Goal: Register for event/course

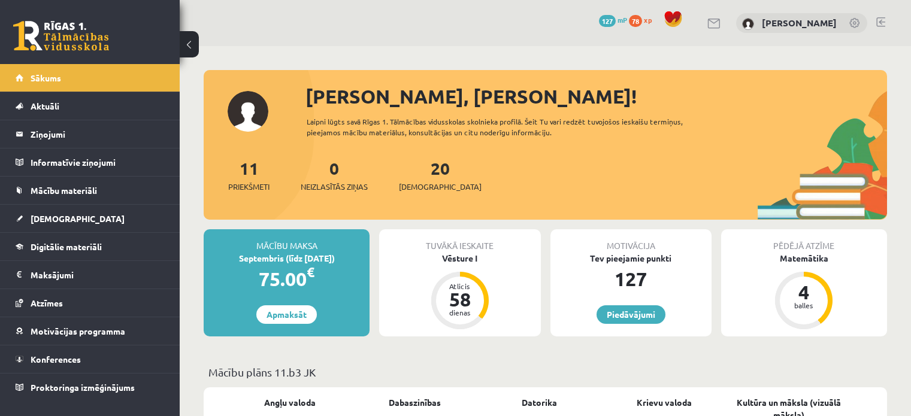
scroll to position [60, 0]
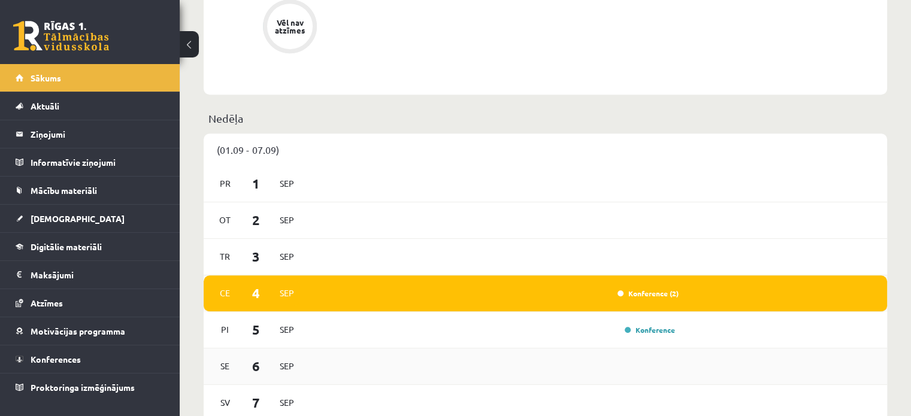
scroll to position [778, 0]
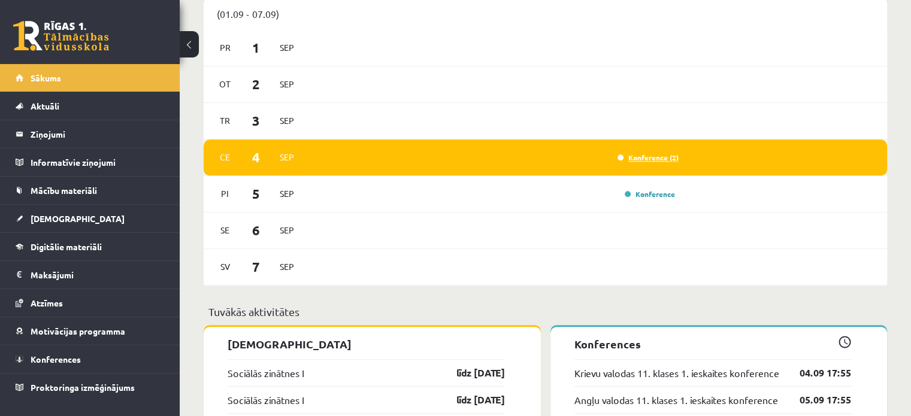
click at [647, 161] on link "Konference (2)" at bounding box center [647, 158] width 61 height 10
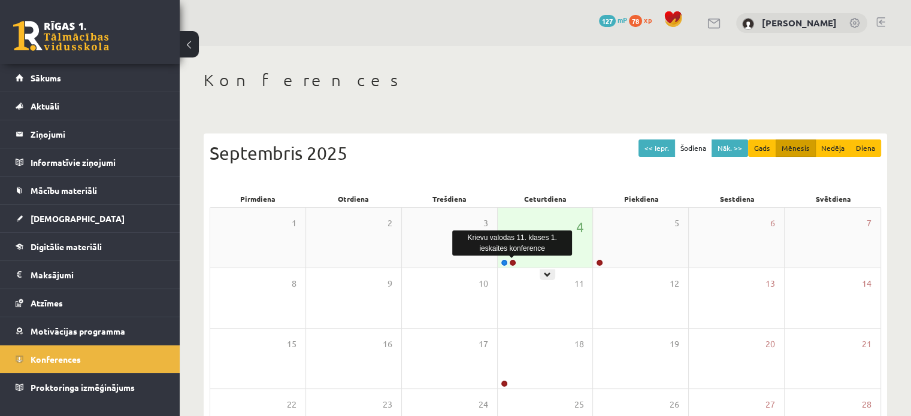
click at [511, 260] on link at bounding box center [512, 262] width 7 height 7
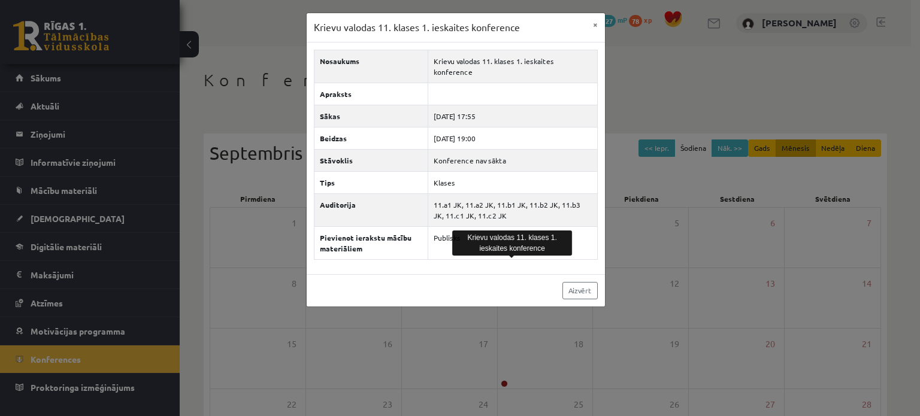
click at [635, 86] on div "Krievu valodas 11. klases 1. ieskaites konference × Nosaukums Krievu valodas 11…" at bounding box center [460, 208] width 920 height 416
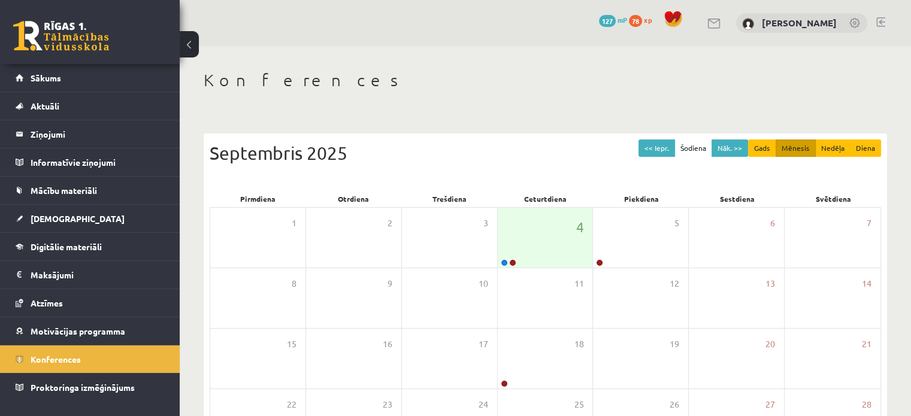
click at [604, 86] on h1 "Konferences" at bounding box center [545, 80] width 683 height 20
click at [502, 260] on link at bounding box center [504, 262] width 7 height 7
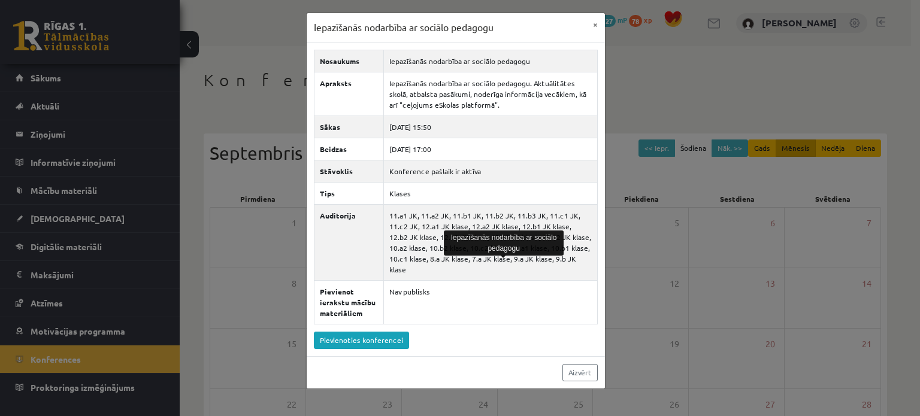
click at [626, 101] on div "Iepazīšanās nodarbība ar sociālo pedagogu × Nosaukums Iepazīšanās nodarbība ar …" at bounding box center [460, 208] width 920 height 416
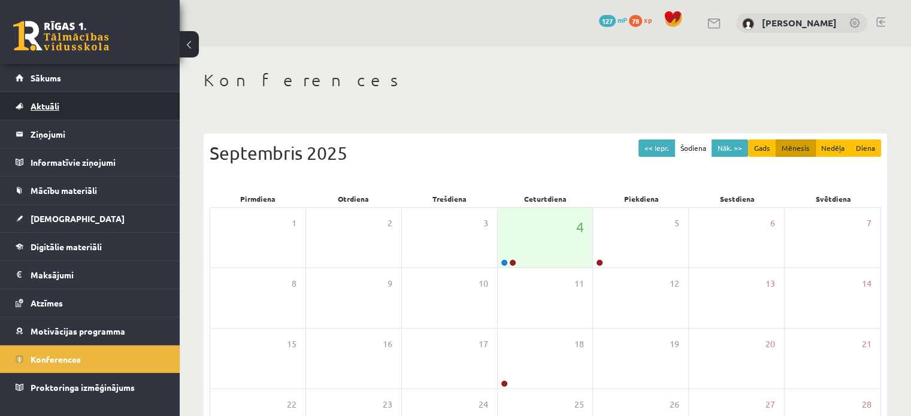
click at [53, 106] on span "Aktuāli" at bounding box center [45, 106] width 29 height 11
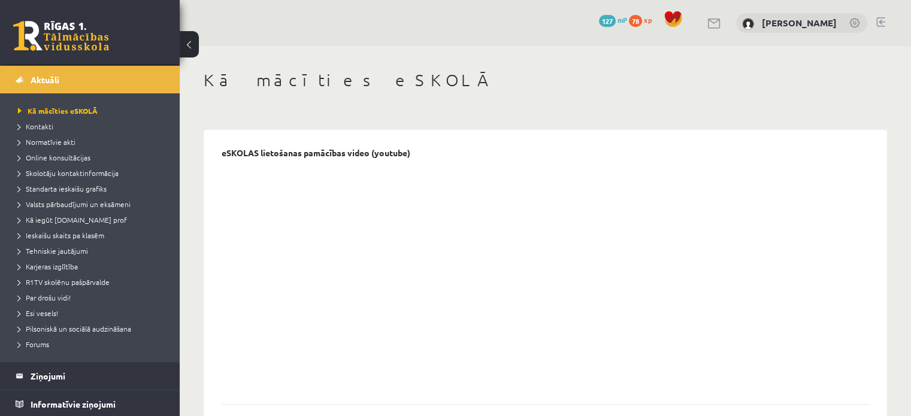
scroll to position [120, 0]
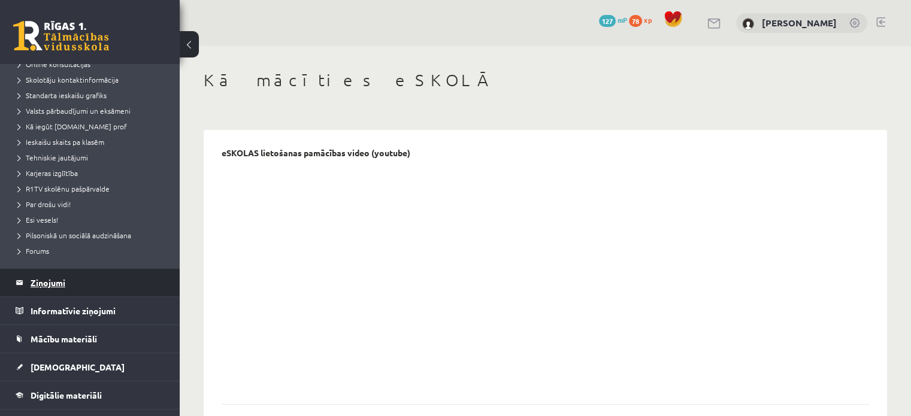
click at [64, 283] on legend "Ziņojumi 0" at bounding box center [98, 283] width 134 height 28
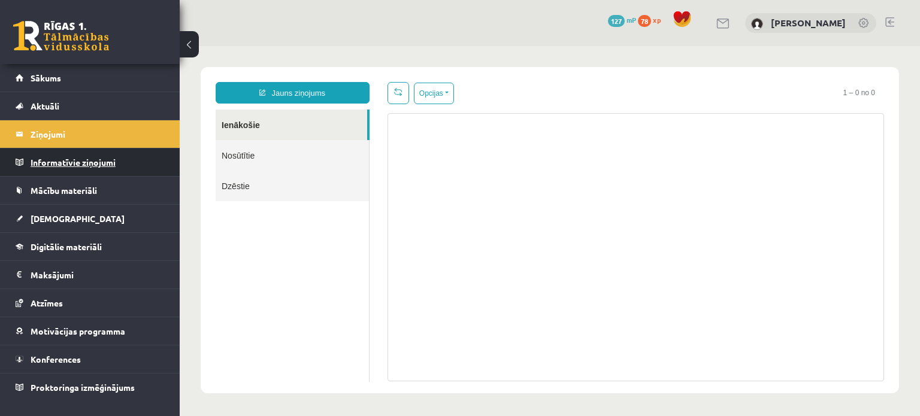
click at [57, 166] on legend "Informatīvie ziņojumi 0" at bounding box center [98, 162] width 134 height 28
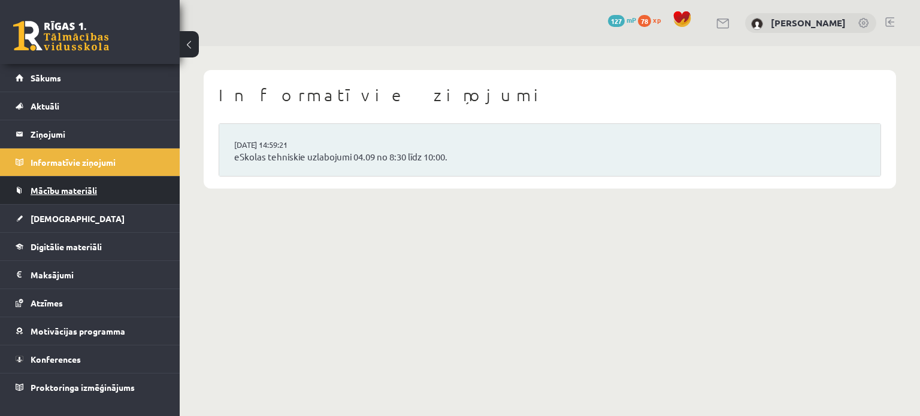
click at [58, 186] on span "Mācību materiāli" at bounding box center [64, 190] width 66 height 11
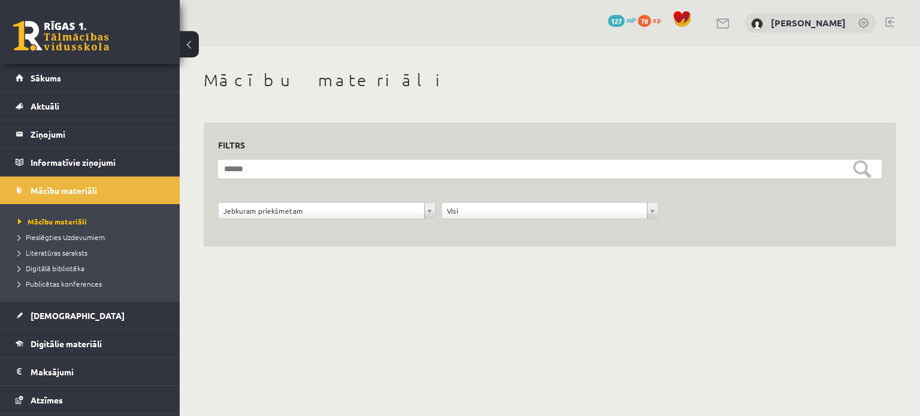
click at [60, 229] on li "Pieslēgties Uzdevumiem" at bounding box center [93, 237] width 150 height 16
click at [55, 284] on span "Publicētas konferences" at bounding box center [60, 284] width 84 height 10
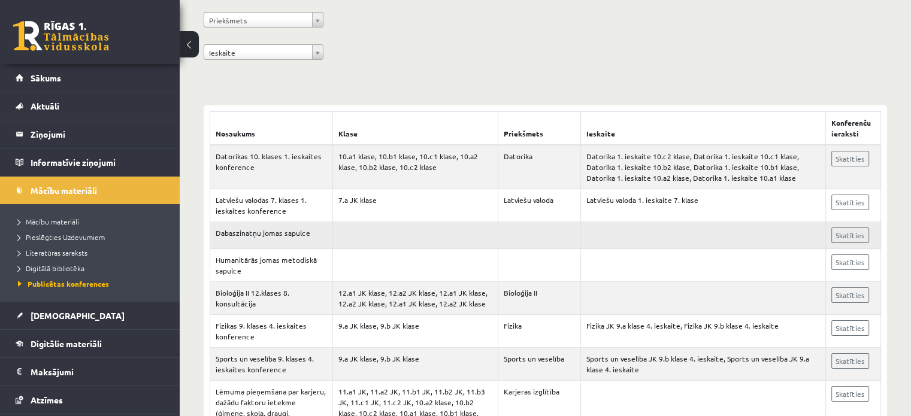
scroll to position [180, 0]
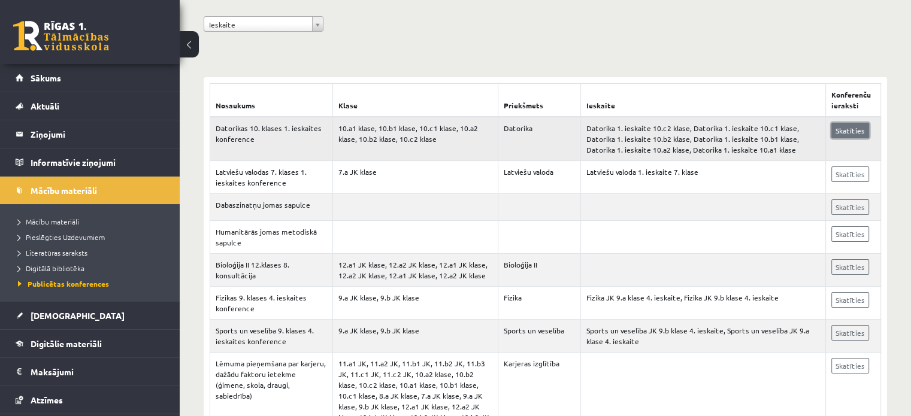
click at [848, 133] on link "Skatīties" at bounding box center [850, 131] width 38 height 16
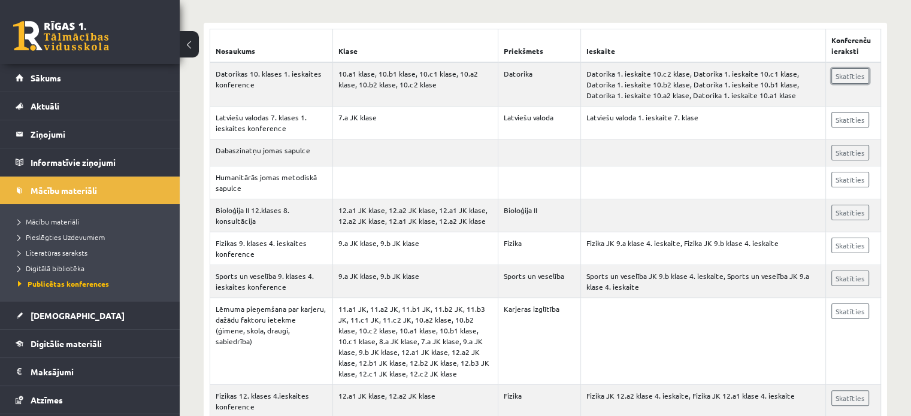
scroll to position [0, 0]
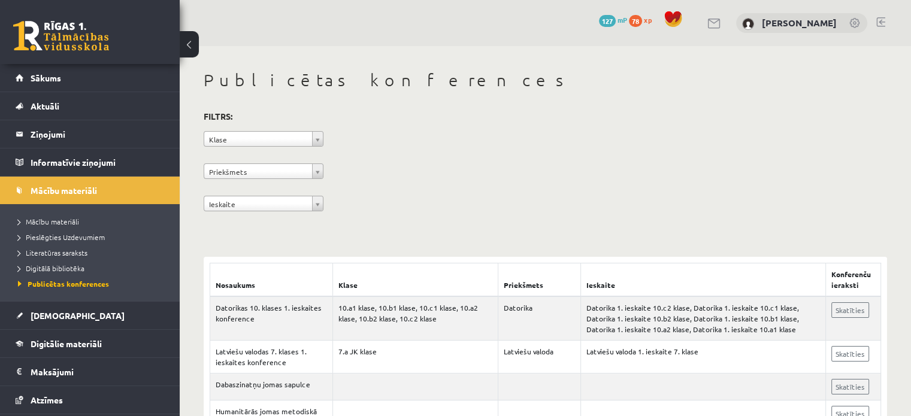
click at [445, 172] on div "**********" at bounding box center [545, 163] width 683 height 110
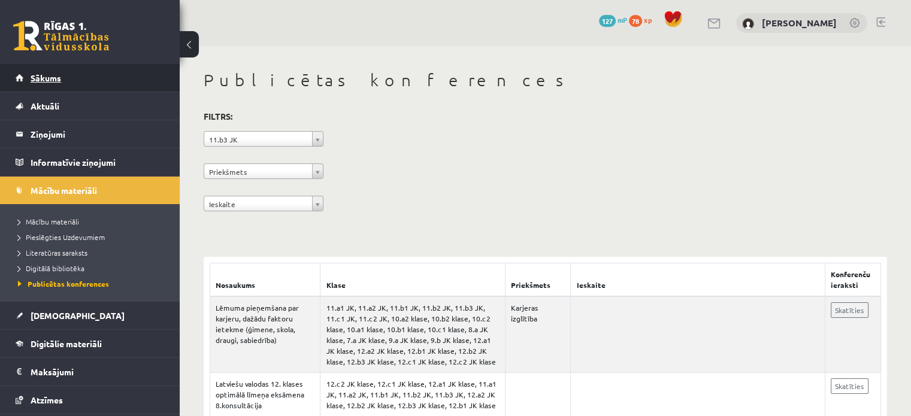
click at [51, 83] on link "Sākums" at bounding box center [90, 78] width 149 height 28
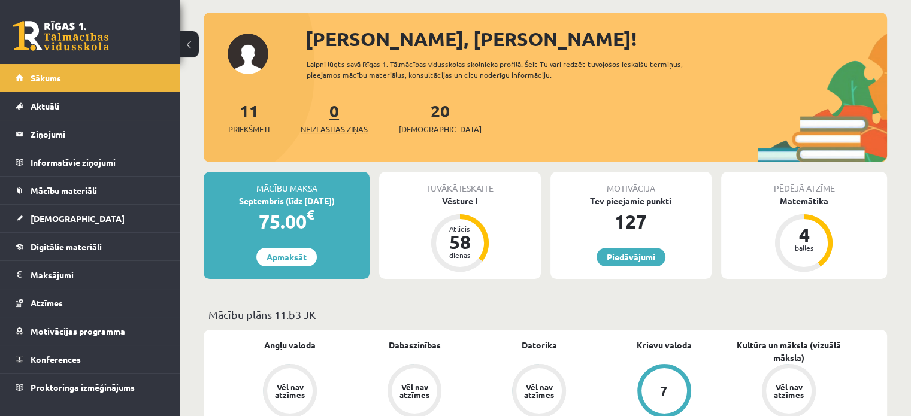
scroll to position [60, 0]
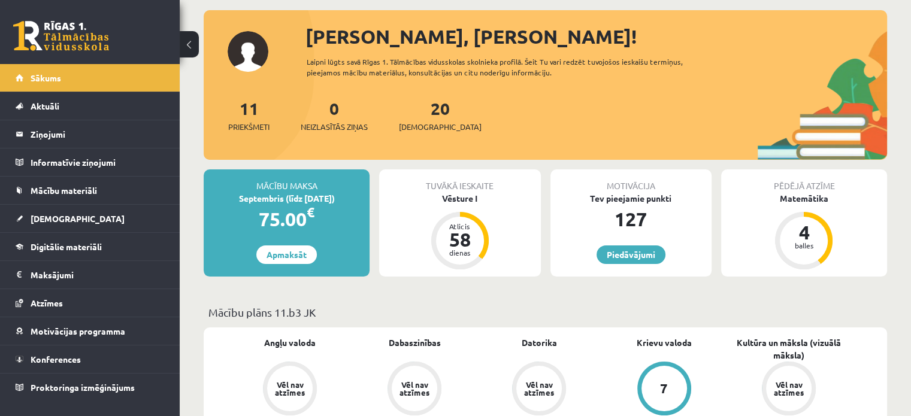
drag, startPoint x: 323, startPoint y: 314, endPoint x: 276, endPoint y: 311, distance: 46.8
click at [276, 311] on p "Mācību plāns 11.b3 JK" at bounding box center [545, 312] width 674 height 16
click at [283, 313] on p "Mācību plāns 11.b3 JK" at bounding box center [545, 312] width 674 height 16
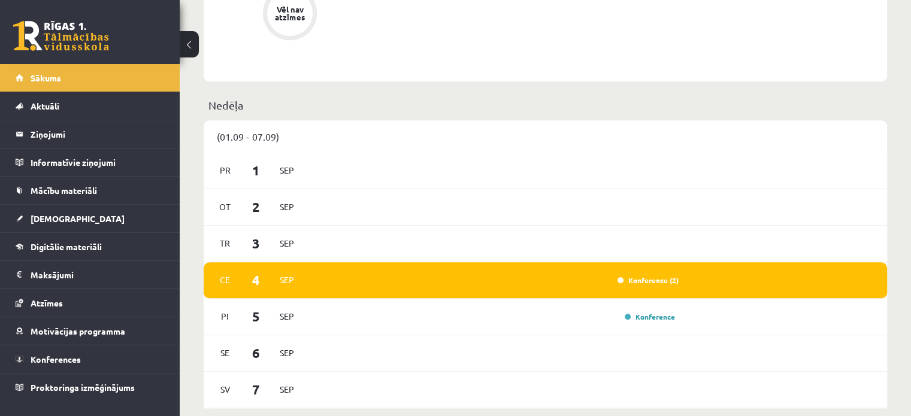
scroll to position [659, 0]
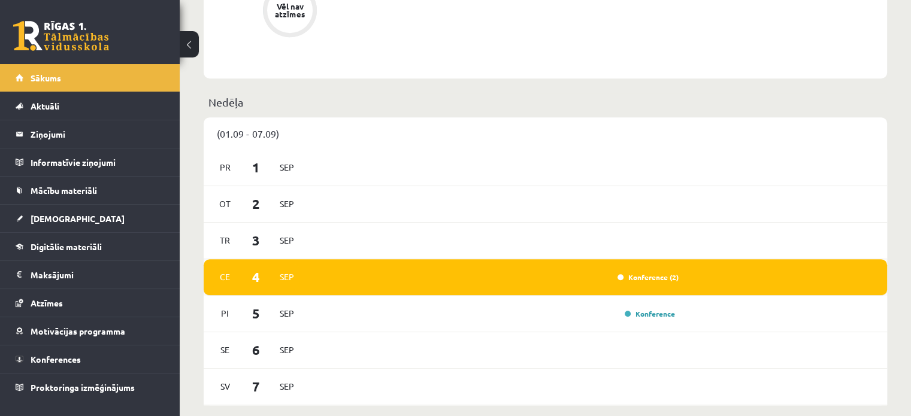
click at [652, 284] on div "Konference (2)" at bounding box center [493, 277] width 371 height 13
click at [651, 280] on link "Konference (2)" at bounding box center [647, 277] width 61 height 10
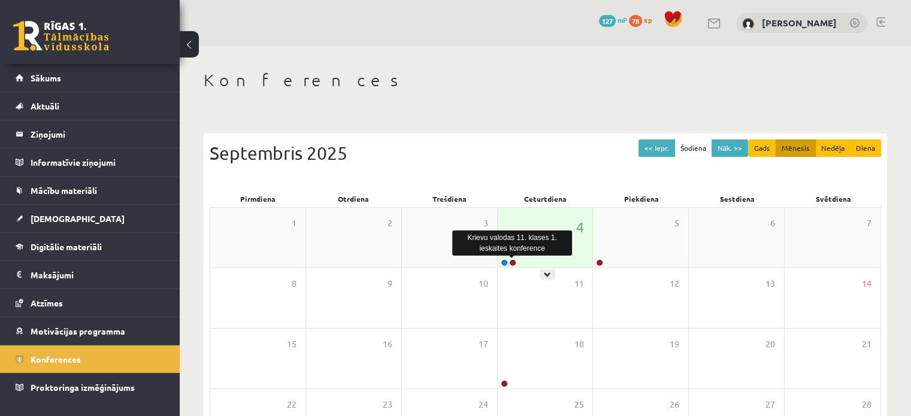
click at [515, 263] on link at bounding box center [512, 262] width 7 height 7
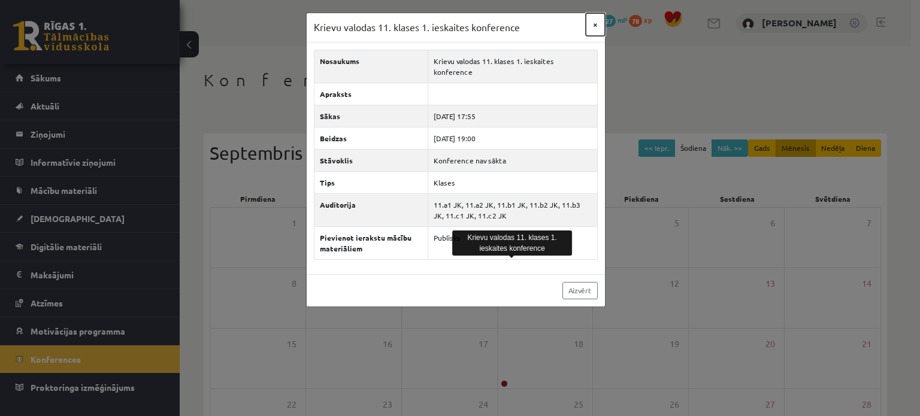
click at [593, 24] on button "×" at bounding box center [595, 24] width 19 height 23
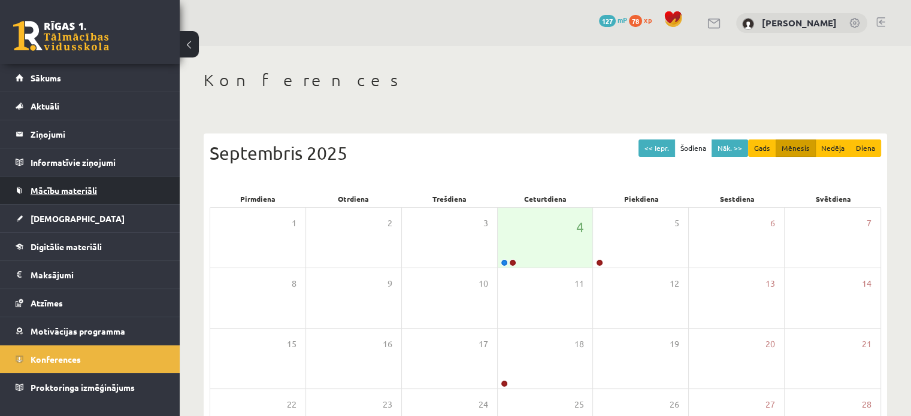
click at [72, 180] on link "Mācību materiāli" at bounding box center [90, 191] width 149 height 28
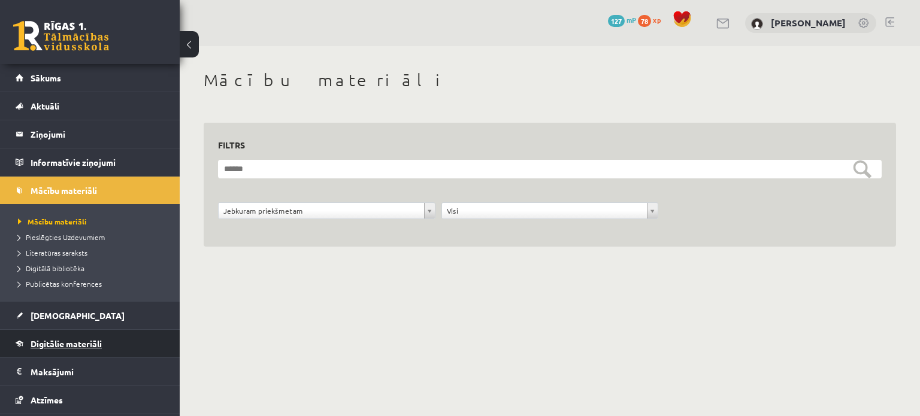
click at [74, 351] on link "Digitālie materiāli" at bounding box center [90, 344] width 149 height 28
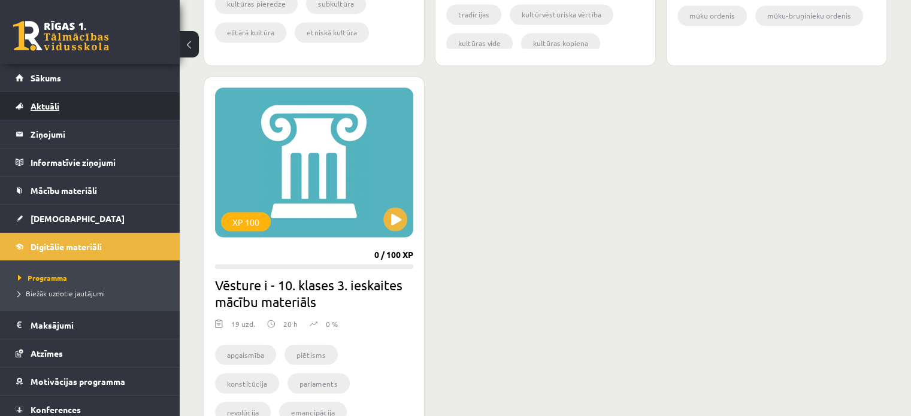
scroll to position [2059, 0]
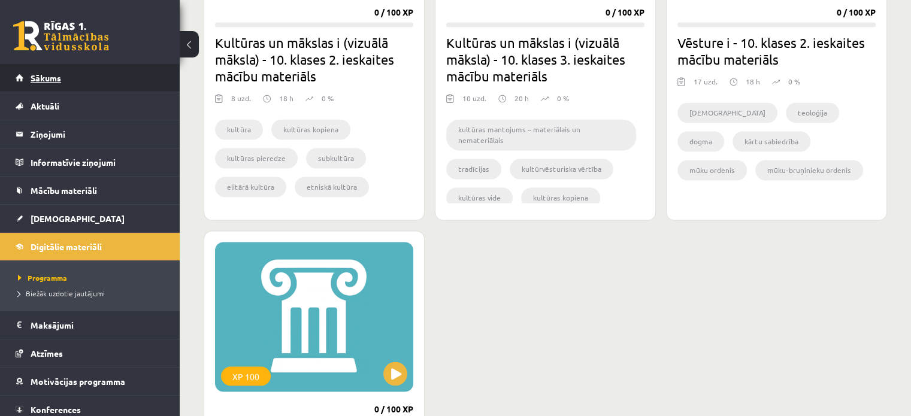
click at [32, 78] on span "Sākums" at bounding box center [46, 77] width 31 height 11
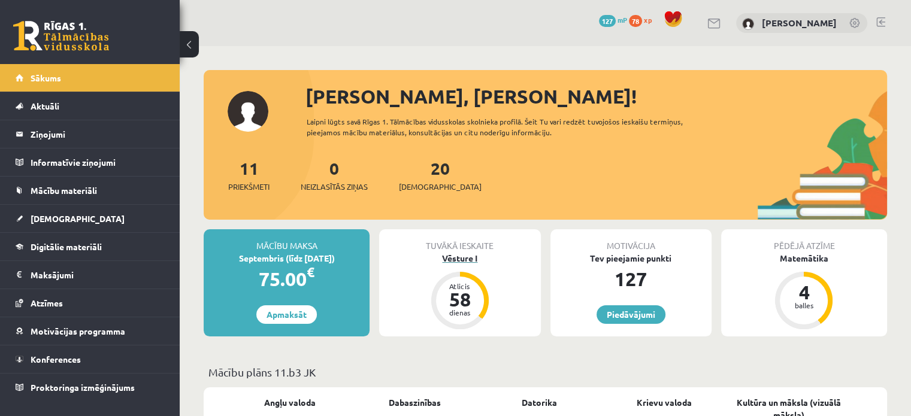
click at [477, 256] on div "Vēsture I" at bounding box center [459, 258] width 161 height 13
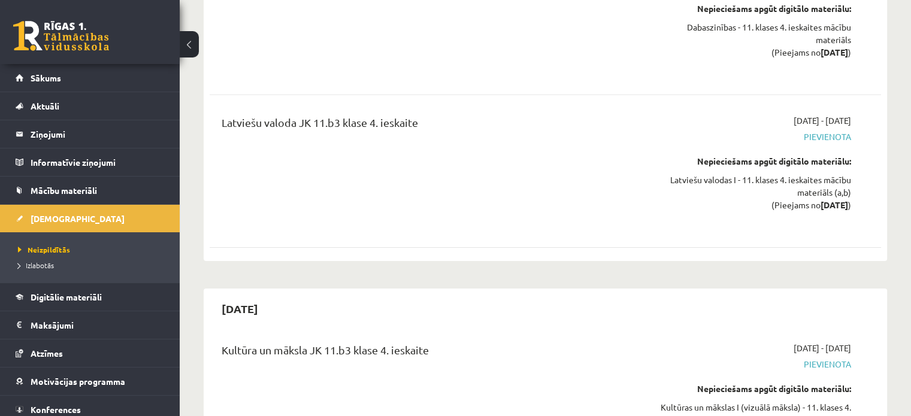
scroll to position [8347, 0]
click at [36, 87] on link "Sākums" at bounding box center [90, 78] width 149 height 28
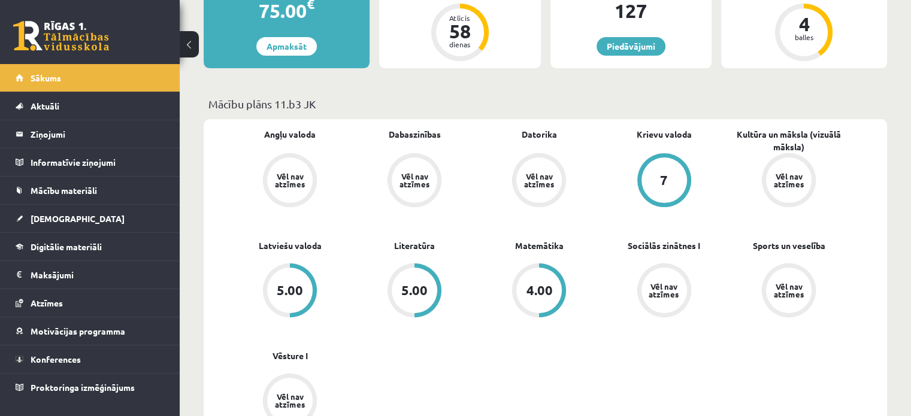
scroll to position [299, 0]
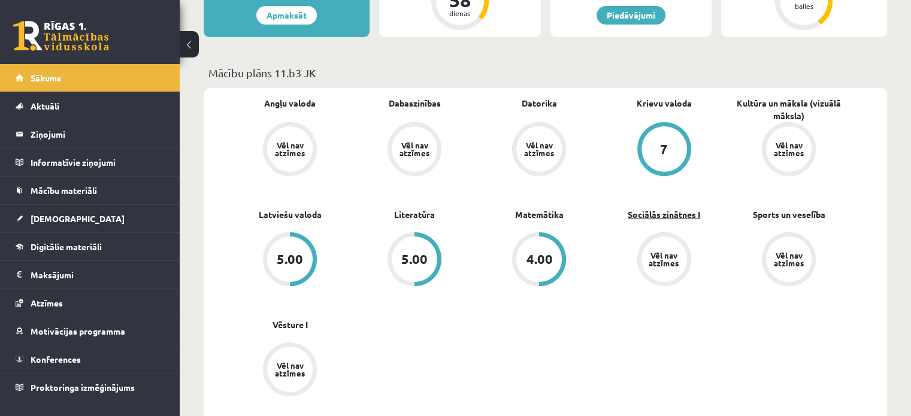
click at [672, 218] on link "Sociālās zinātnes I" at bounding box center [663, 214] width 72 height 13
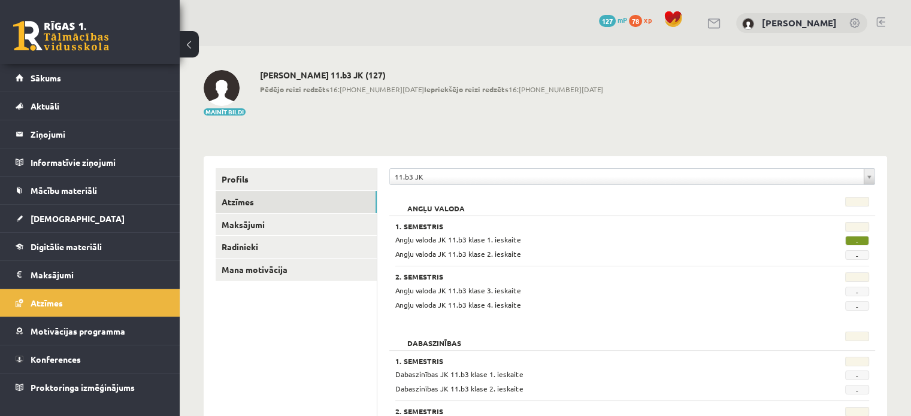
click at [856, 239] on span "-" at bounding box center [857, 241] width 24 height 10
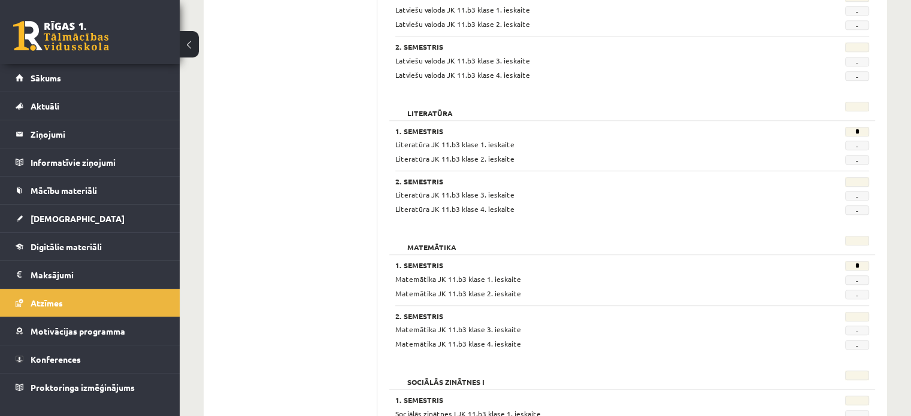
scroll to position [958, 0]
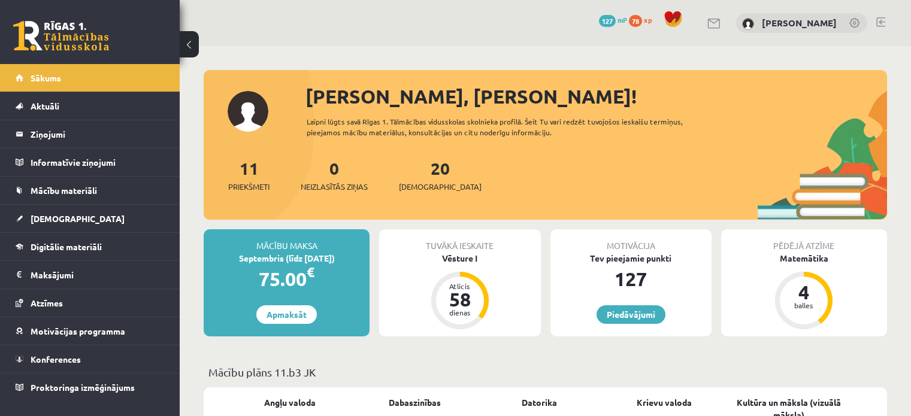
scroll to position [299, 0]
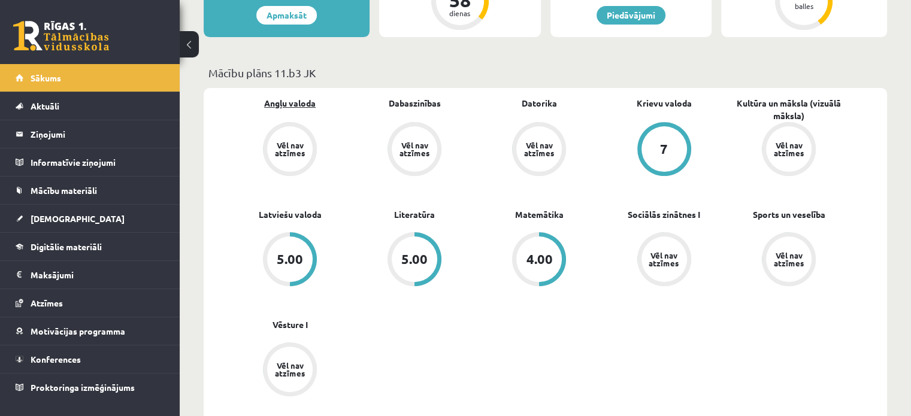
click at [289, 101] on link "Angļu valoda" at bounding box center [289, 103] width 51 height 13
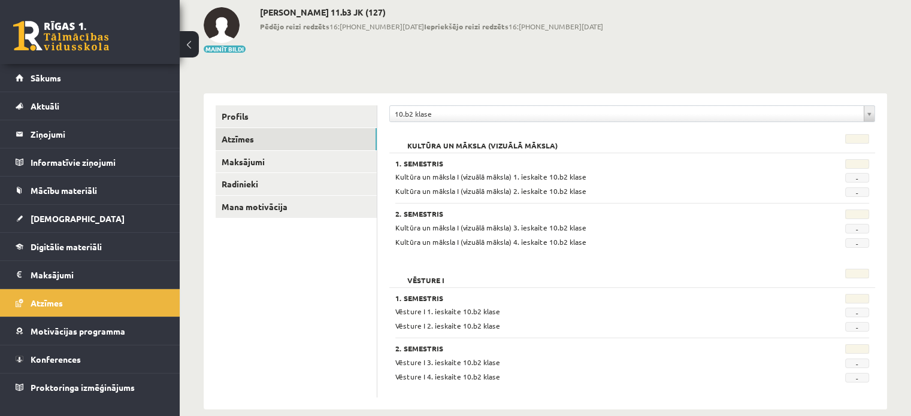
scroll to position [79, 0]
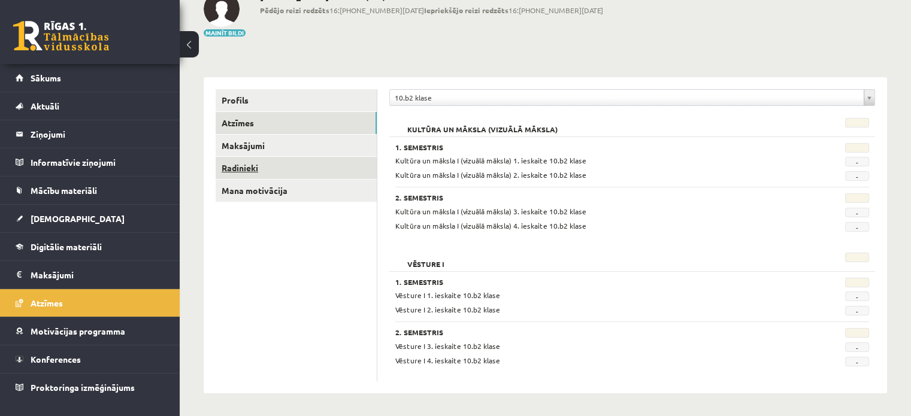
click at [281, 167] on link "Radinieki" at bounding box center [296, 168] width 161 height 22
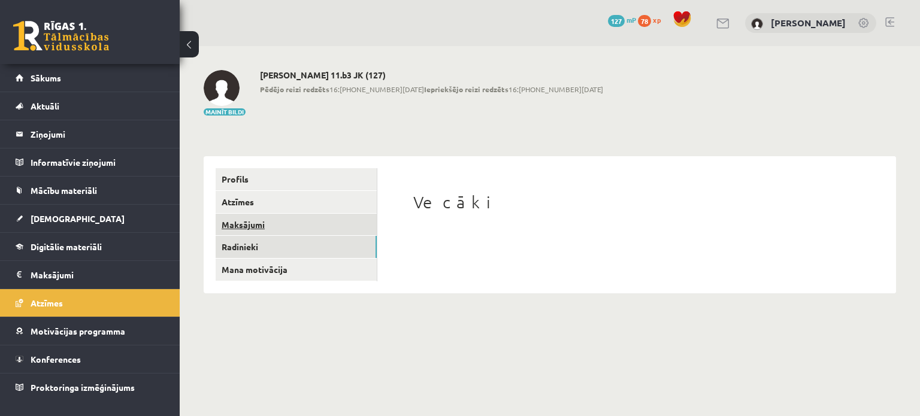
click at [265, 226] on link "Maksājumi" at bounding box center [296, 225] width 161 height 22
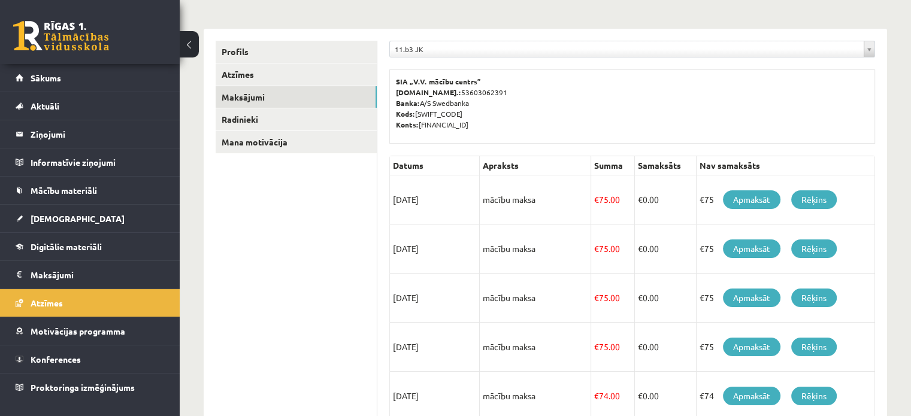
scroll to position [120, 0]
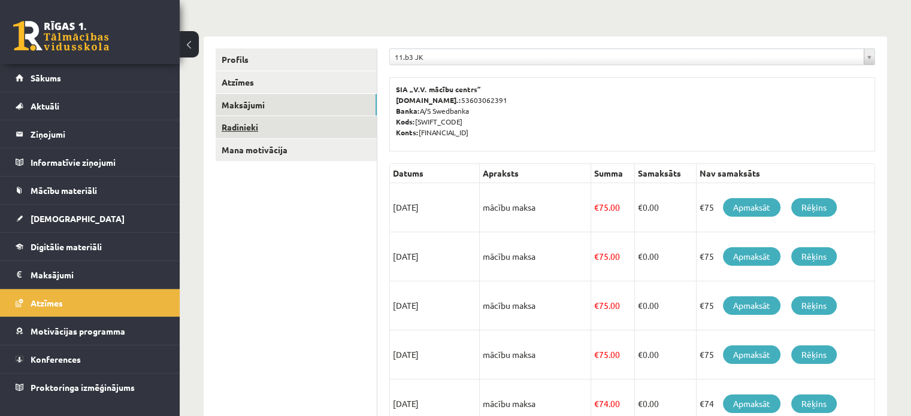
click at [244, 126] on link "Radinieki" at bounding box center [296, 127] width 161 height 22
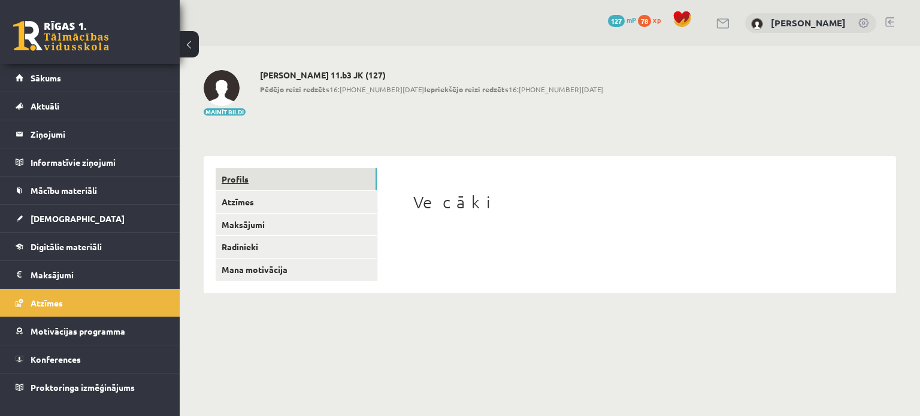
click at [238, 186] on link "Profils" at bounding box center [296, 179] width 161 height 22
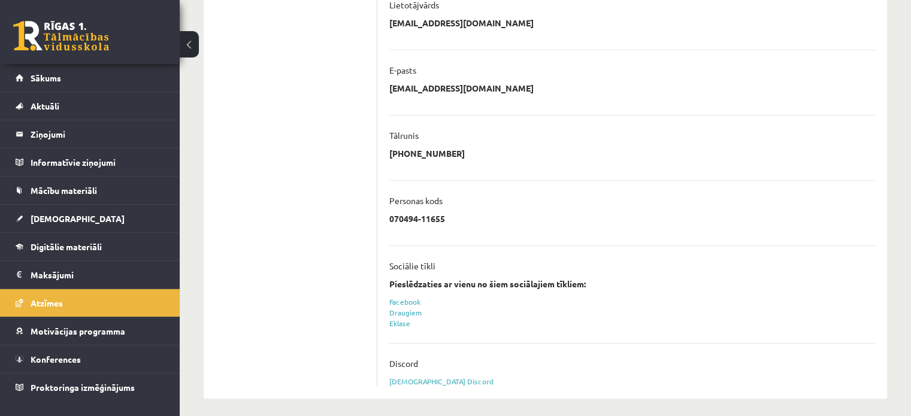
scroll to position [305, 0]
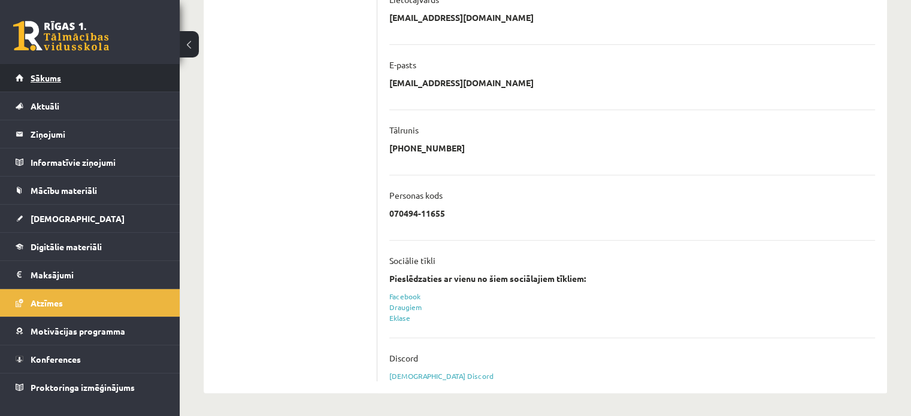
click at [62, 78] on link "Sākums" at bounding box center [90, 78] width 149 height 28
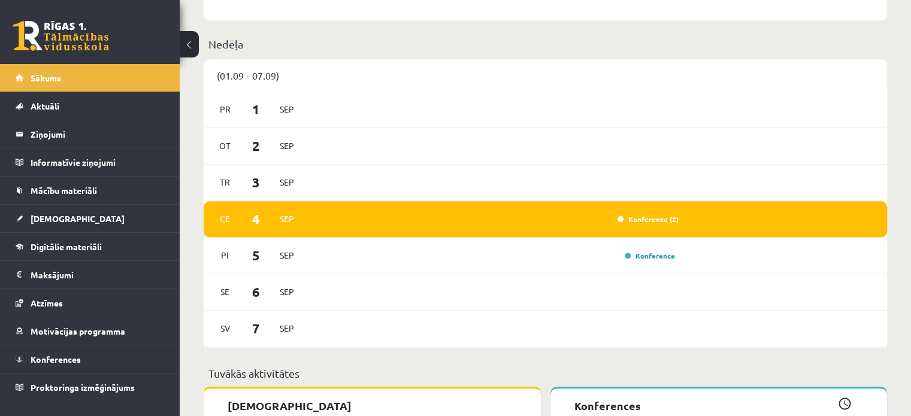
scroll to position [719, 0]
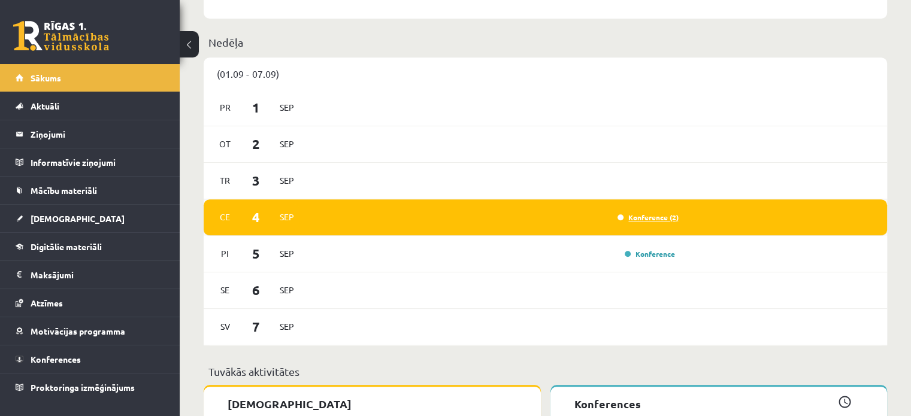
click at [645, 217] on link "Konference (2)" at bounding box center [647, 218] width 61 height 10
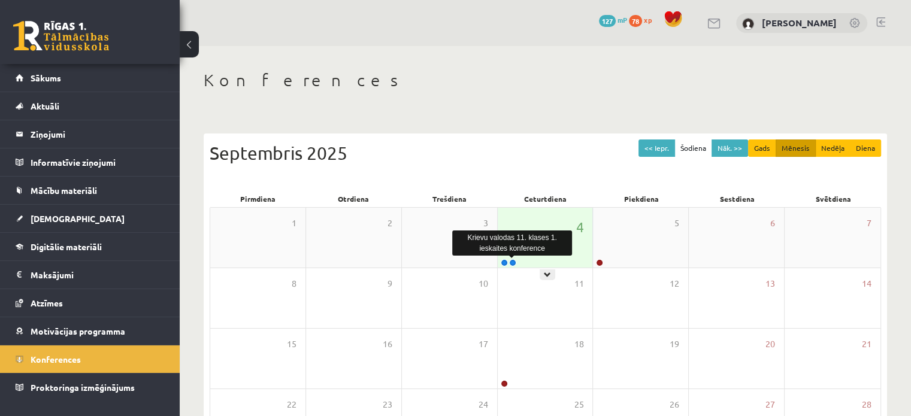
click at [512, 262] on link at bounding box center [512, 262] width 7 height 7
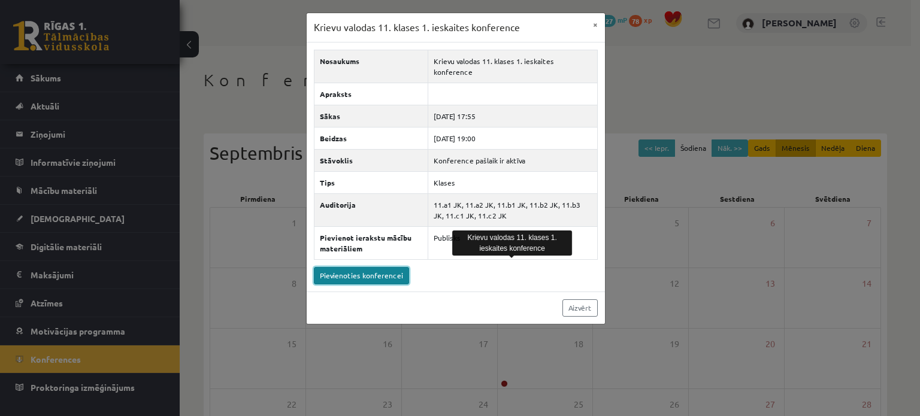
click at [362, 268] on link "Pievienoties konferencei" at bounding box center [361, 275] width 95 height 17
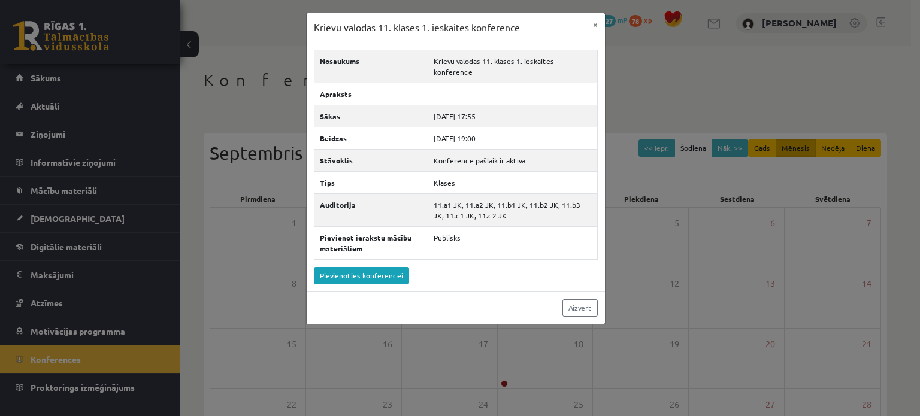
click at [280, 87] on div "Krievu valodas 11. klases 1. ieskaites konference × Nosaukums Krievu valodas 11…" at bounding box center [460, 208] width 920 height 416
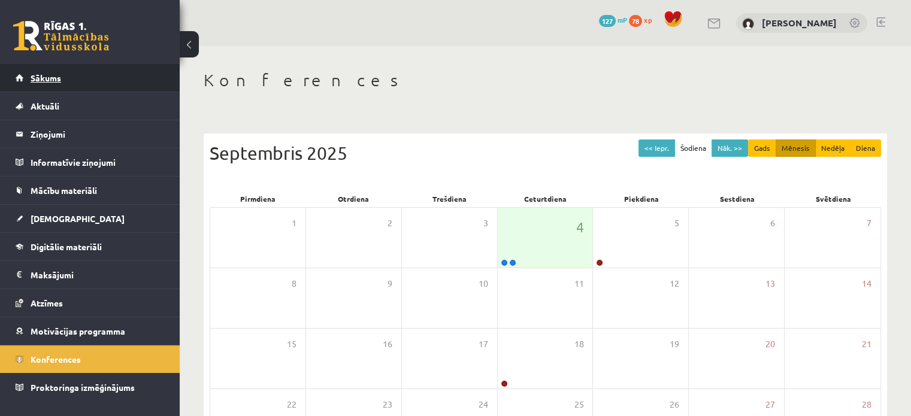
click at [72, 81] on link "Sākums" at bounding box center [90, 78] width 149 height 28
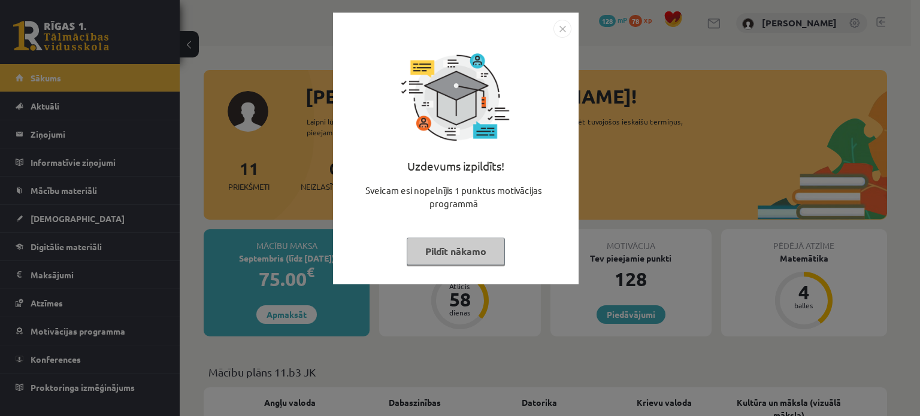
click at [481, 251] on button "Pildīt nākamo" at bounding box center [456, 252] width 98 height 28
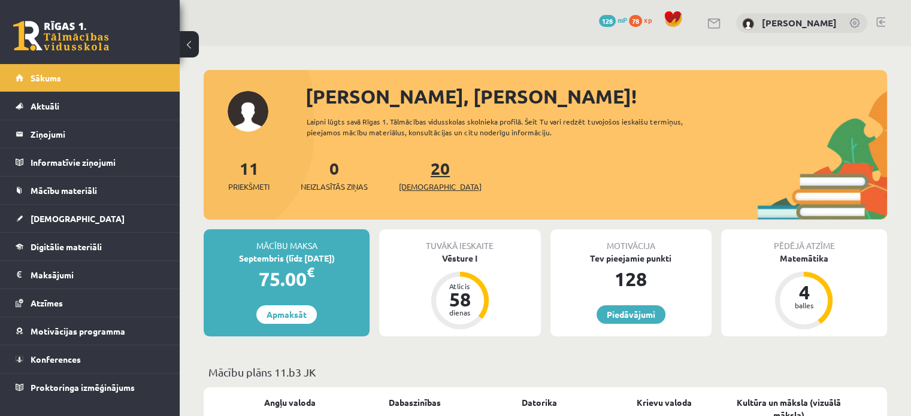
click at [427, 177] on link "20 Ieskaites" at bounding box center [440, 174] width 83 height 35
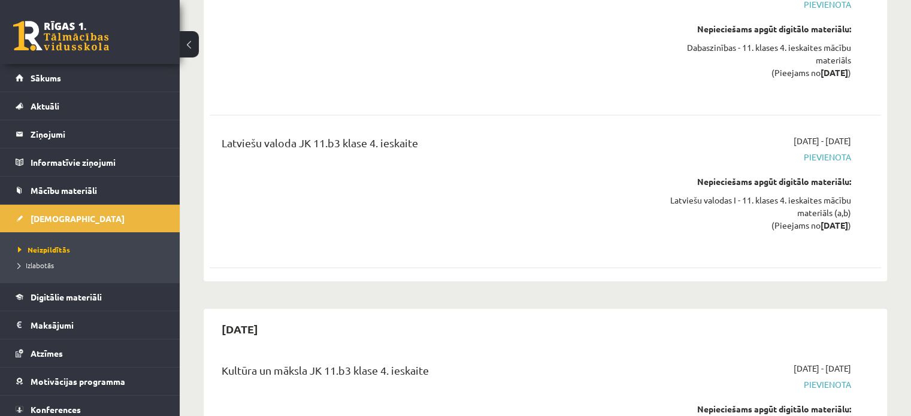
scroll to position [8347, 0]
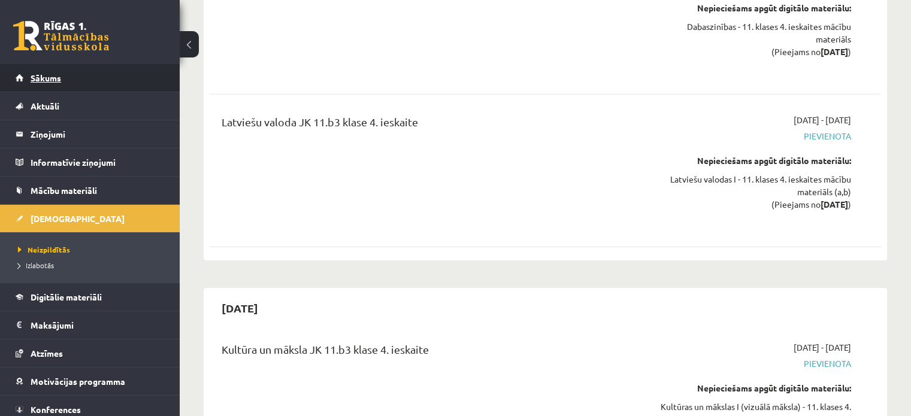
click at [42, 75] on span "Sākums" at bounding box center [46, 77] width 31 height 11
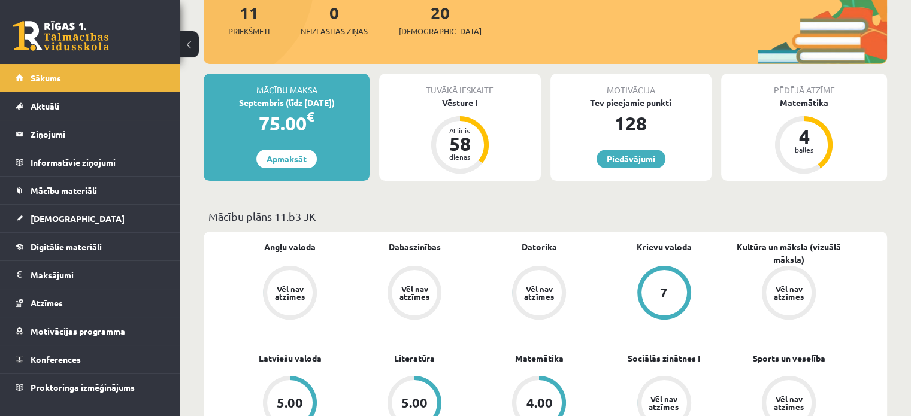
scroll to position [240, 0]
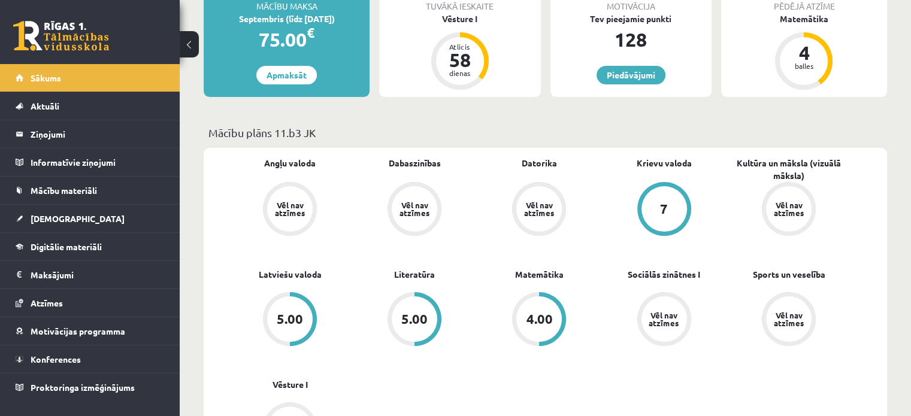
click at [669, 207] on div "7" at bounding box center [664, 209] width 46 height 46
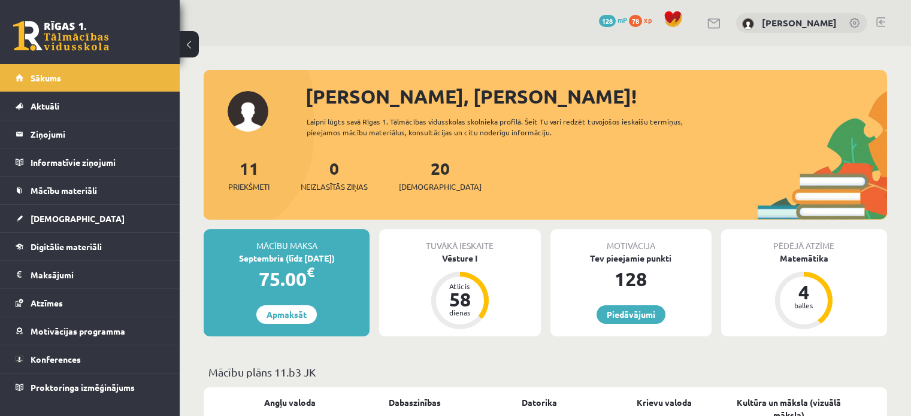
scroll to position [228, 0]
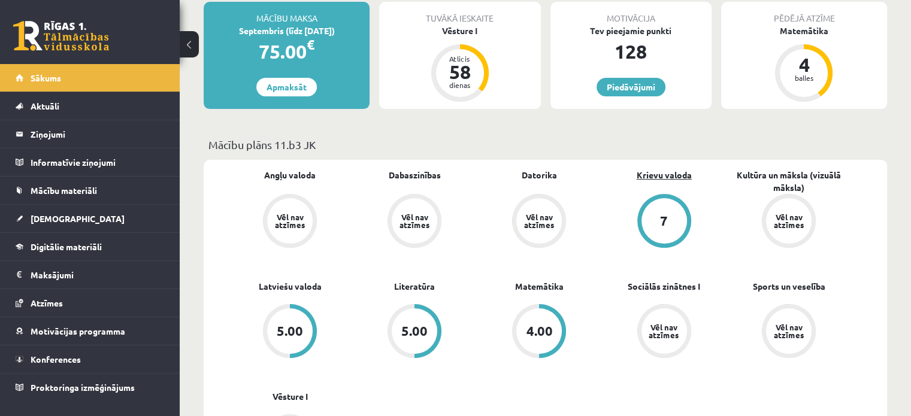
click at [659, 174] on link "Krievu valoda" at bounding box center [663, 175] width 55 height 13
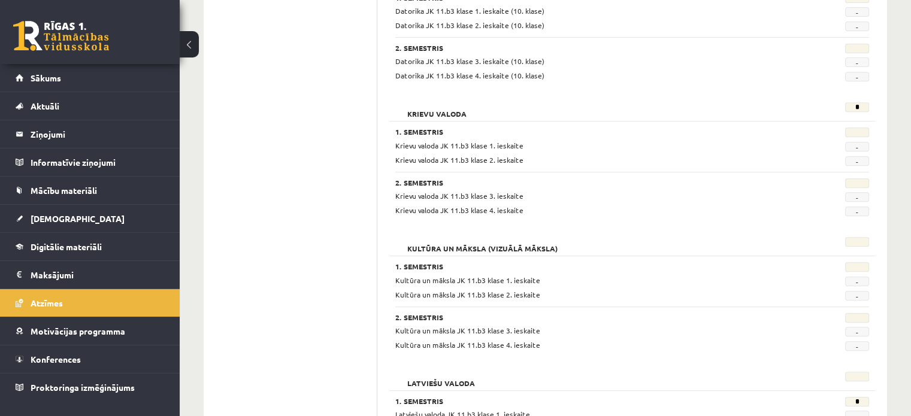
scroll to position [479, 0]
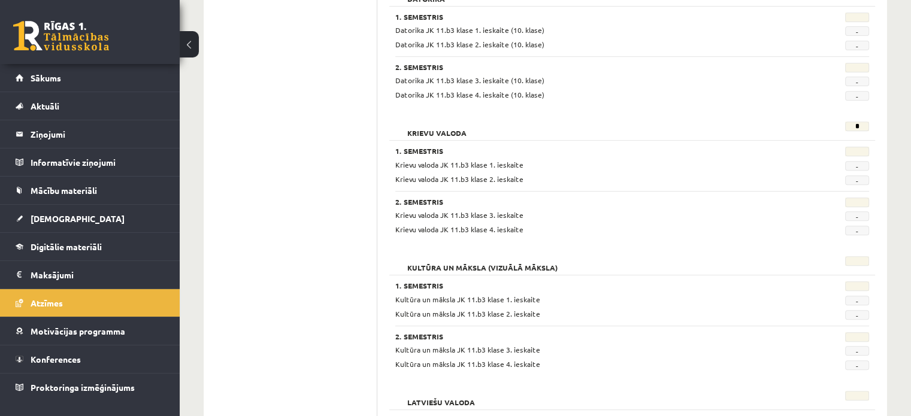
click at [443, 161] on span "Krievu valoda JK 11.b3 klase 1. ieskaite" at bounding box center [459, 165] width 128 height 10
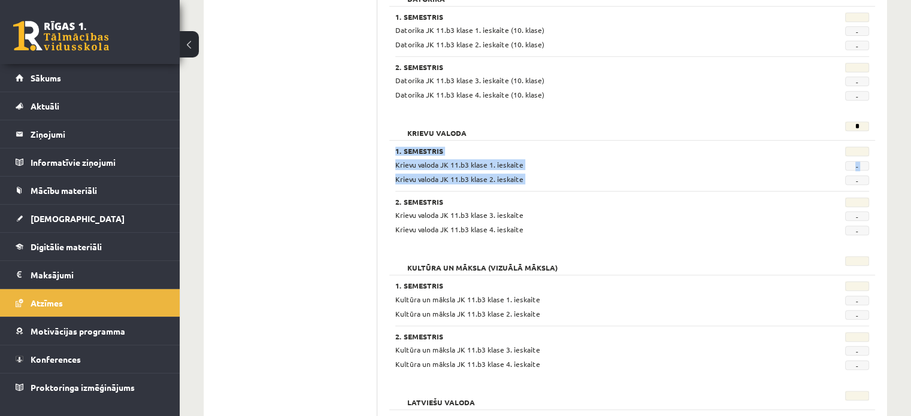
drag, startPoint x: 396, startPoint y: 147, endPoint x: 874, endPoint y: 177, distance: 478.7
click at [869, 177] on div "1. Semestris Krievu valoda JK 11.b3 klase 1. ieskaite - Krievu valoda JK 11.b3 …" at bounding box center [632, 166] width 474 height 38
click at [58, 76] on span "Sākums" at bounding box center [46, 77] width 31 height 11
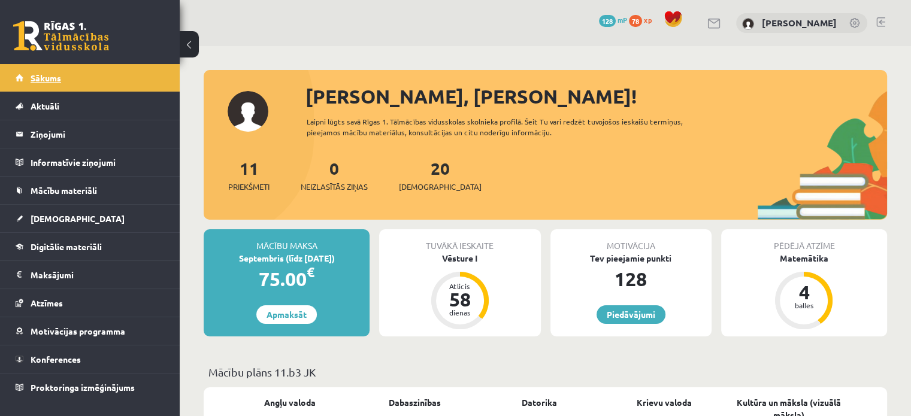
click at [48, 83] on link "Sākums" at bounding box center [90, 78] width 149 height 28
click at [335, 189] on span "Neizlasītās ziņas" at bounding box center [334, 187] width 67 height 12
click at [88, 80] on link "Sākums" at bounding box center [90, 78] width 149 height 28
click at [81, 85] on link "Sākums" at bounding box center [90, 78] width 149 height 28
click at [62, 132] on legend "Ziņojumi 0" at bounding box center [98, 134] width 134 height 28
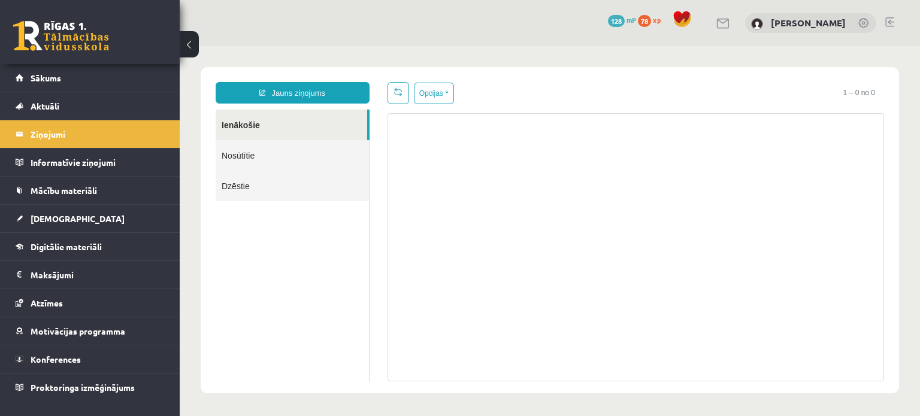
click at [225, 156] on link "Nosūtītie" at bounding box center [292, 155] width 153 height 31
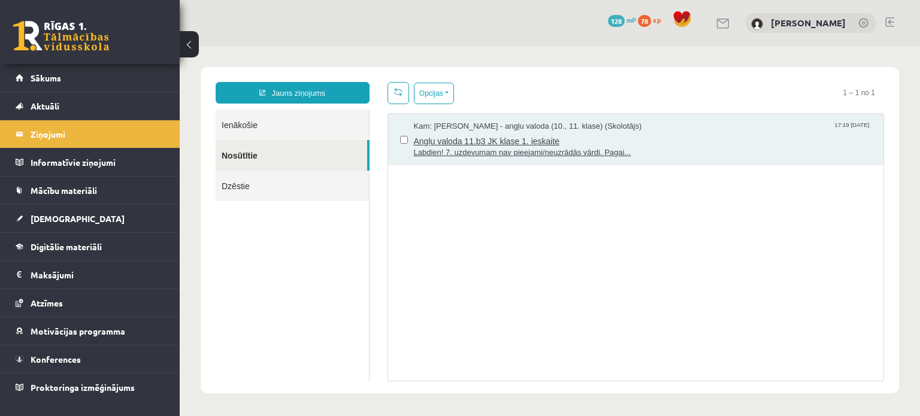
click at [578, 153] on span "Labdien! 7. uzdevumam nav pieejami/neuzrādās vārdi. Pagai..." at bounding box center [643, 152] width 458 height 11
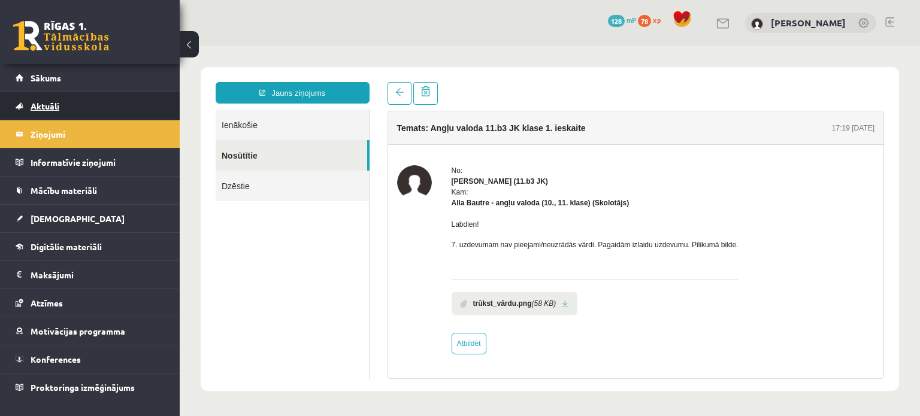
click at [26, 107] on link "Aktuāli" at bounding box center [90, 106] width 149 height 28
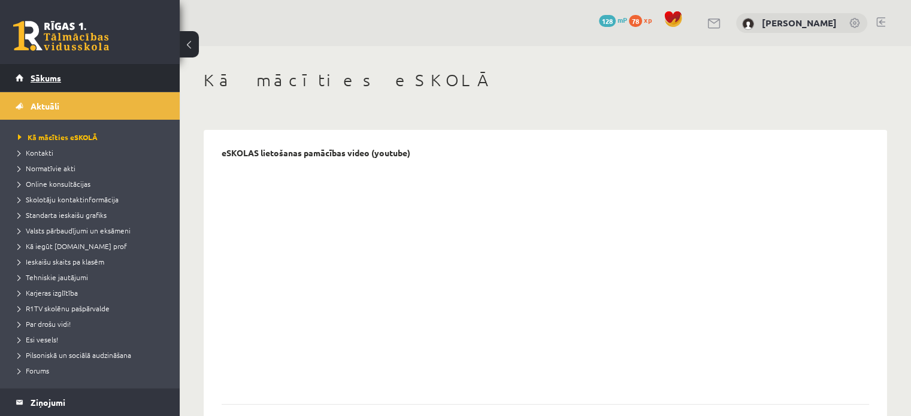
click at [46, 76] on span "Sākums" at bounding box center [46, 77] width 31 height 11
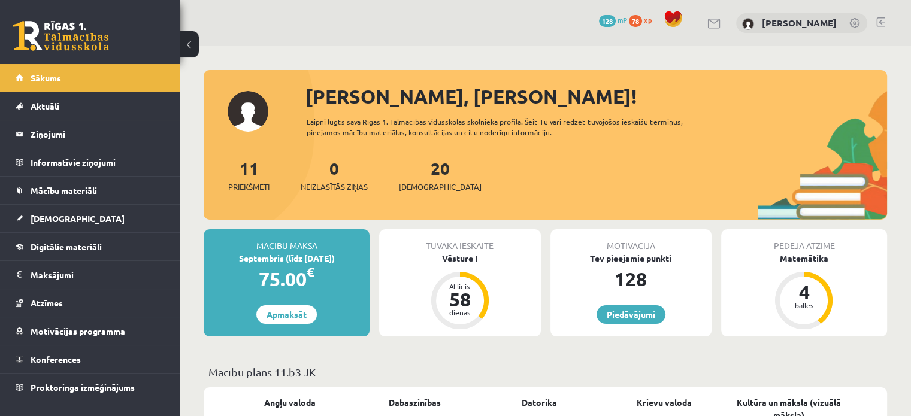
click at [83, 40] on link at bounding box center [61, 36] width 96 height 30
click at [63, 76] on link "Sākums" at bounding box center [90, 78] width 149 height 28
click at [74, 37] on link at bounding box center [61, 36] width 96 height 30
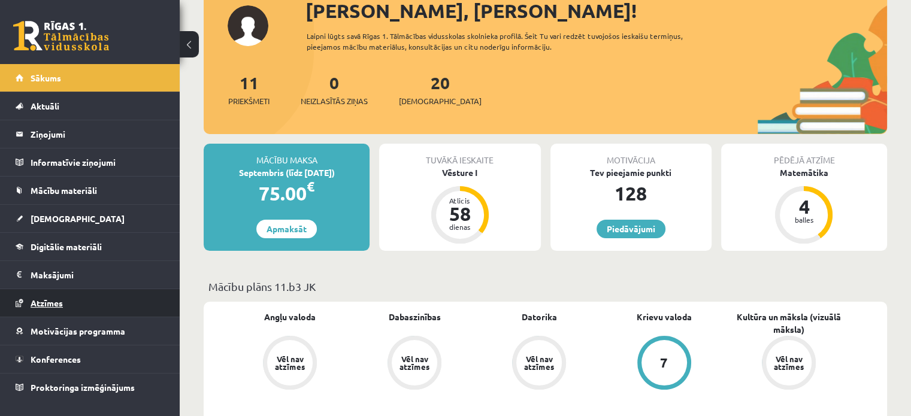
scroll to position [120, 0]
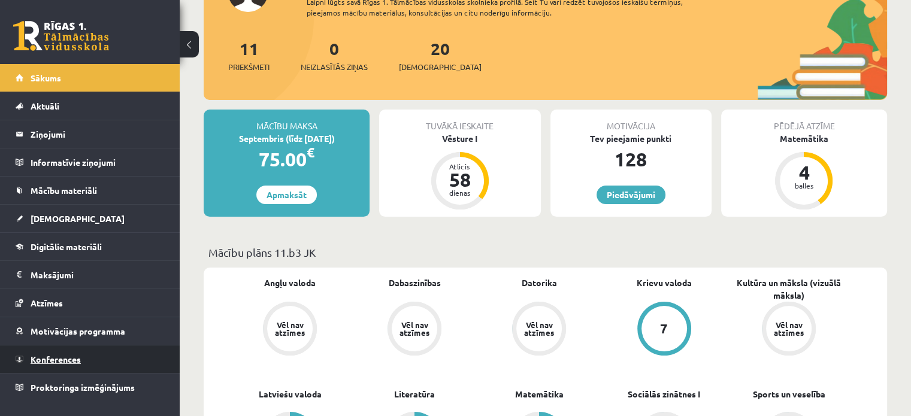
click at [74, 358] on span "Konferences" at bounding box center [56, 359] width 50 height 11
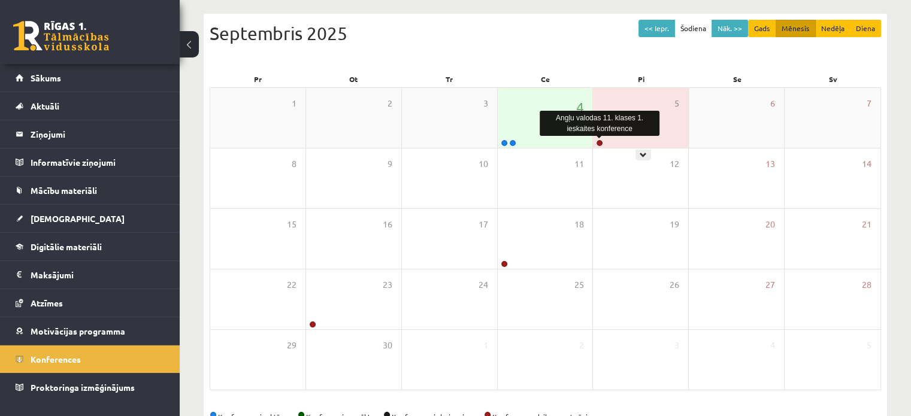
click at [598, 141] on link at bounding box center [599, 143] width 7 height 7
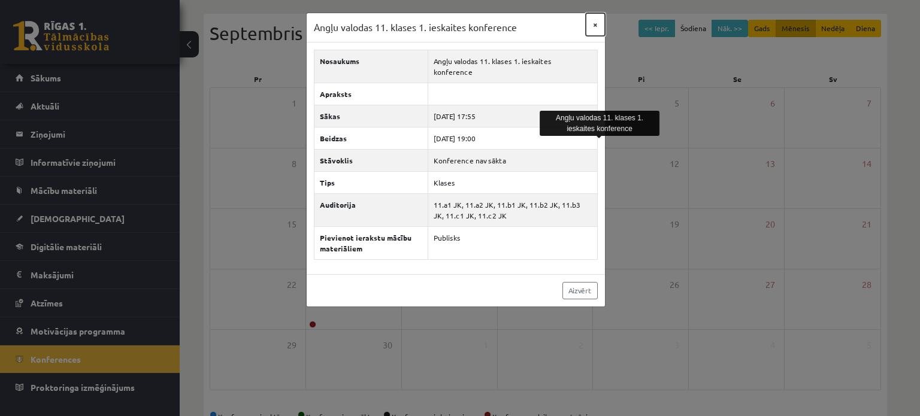
click at [592, 26] on button "×" at bounding box center [595, 24] width 19 height 23
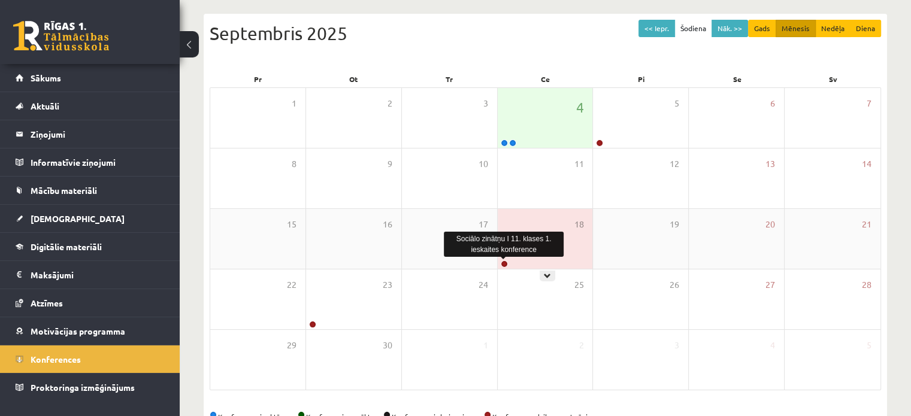
click at [505, 263] on link at bounding box center [504, 263] width 7 height 7
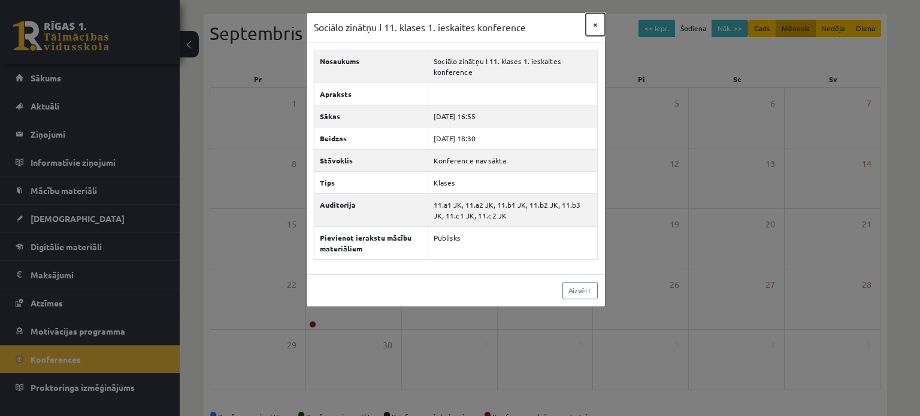
click at [595, 23] on button "×" at bounding box center [595, 24] width 19 height 23
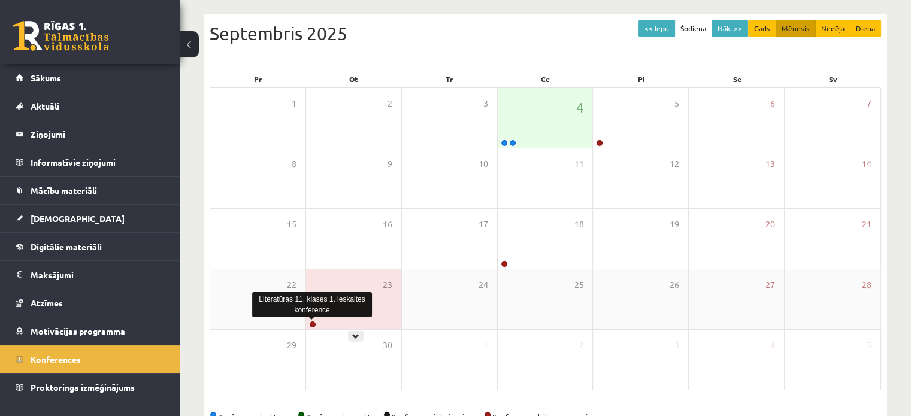
click at [311, 323] on link at bounding box center [312, 324] width 7 height 7
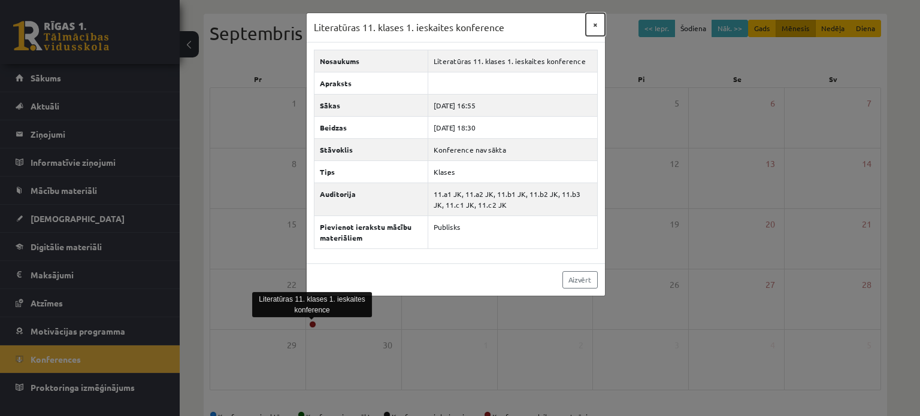
click at [593, 23] on button "×" at bounding box center [595, 24] width 19 height 23
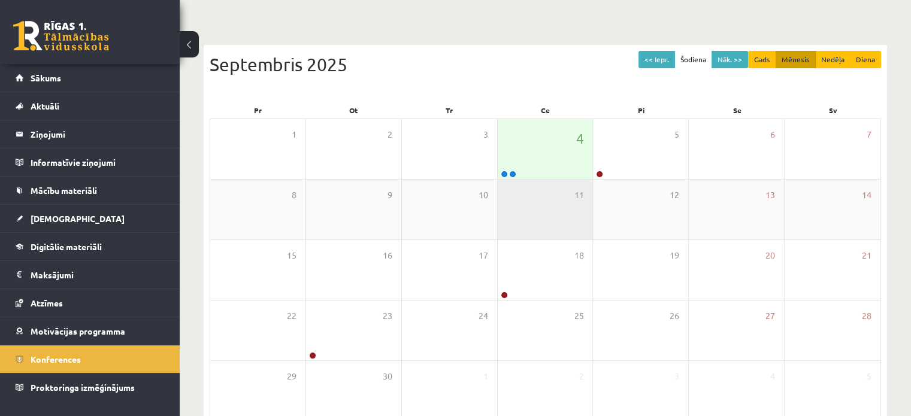
scroll to position [120, 0]
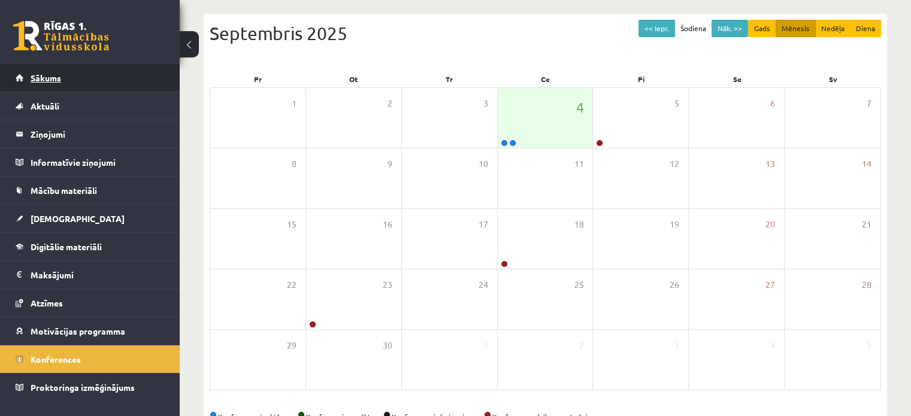
click at [35, 71] on link "Sākums" at bounding box center [90, 78] width 149 height 28
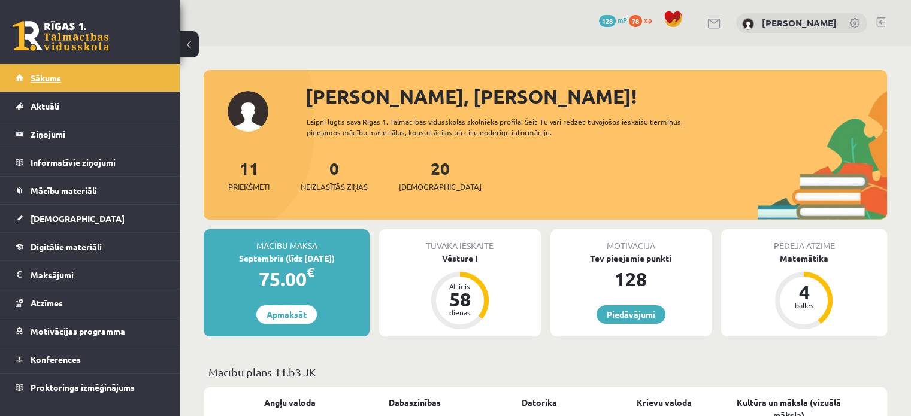
click at [44, 71] on link "Sākums" at bounding box center [90, 78] width 149 height 28
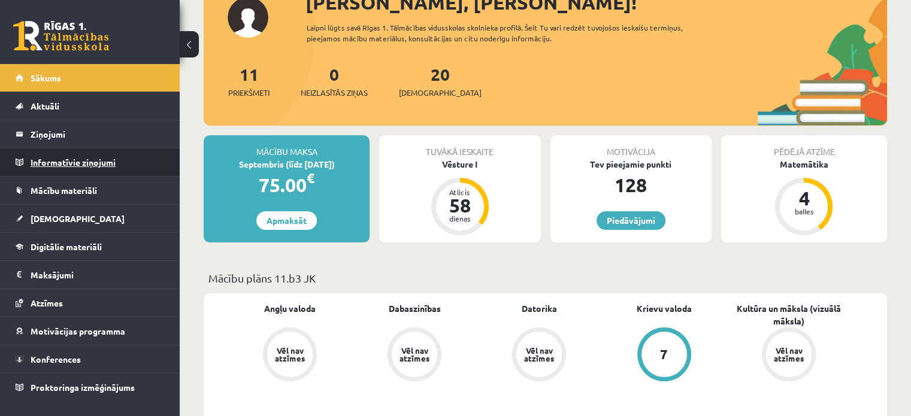
scroll to position [180, 0]
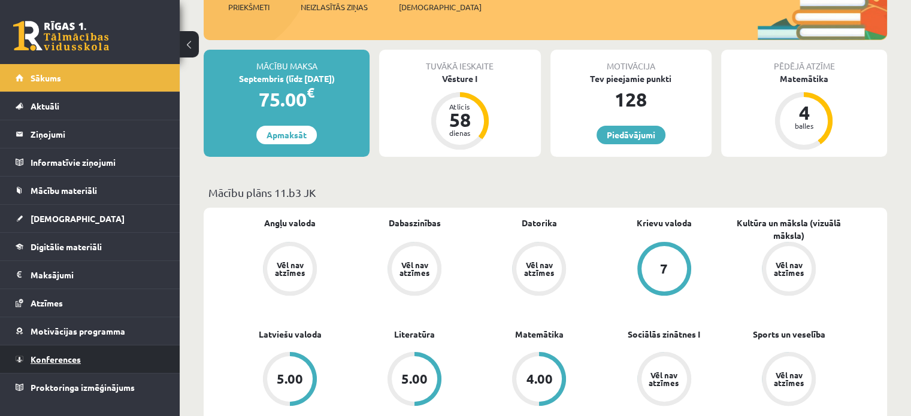
click at [64, 351] on link "Konferences" at bounding box center [90, 359] width 149 height 28
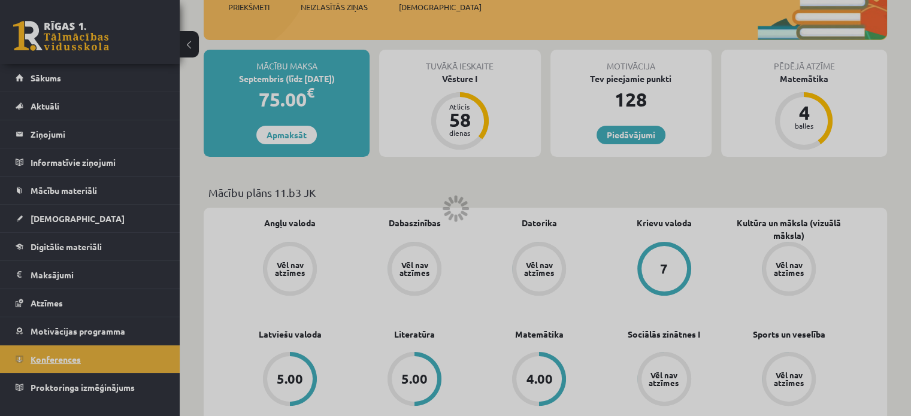
scroll to position [155, 0]
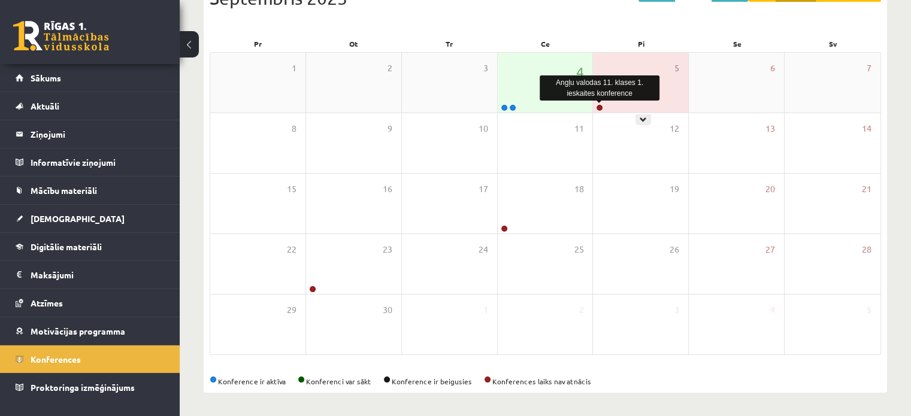
click at [597, 107] on link at bounding box center [599, 107] width 7 height 7
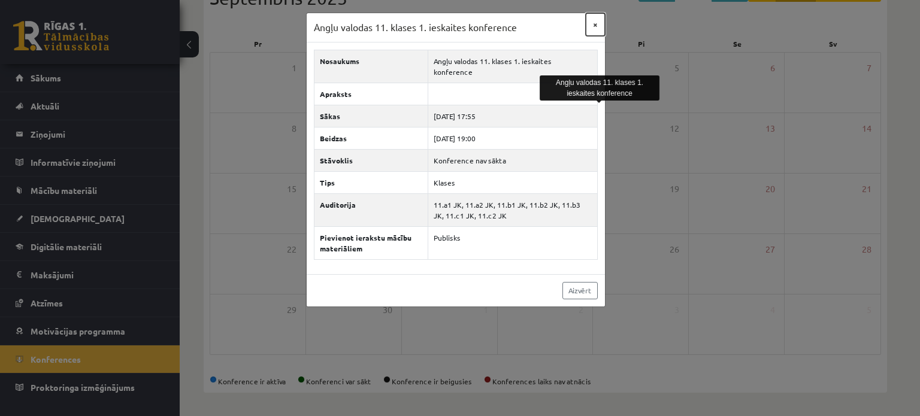
click at [594, 25] on button "×" at bounding box center [595, 24] width 19 height 23
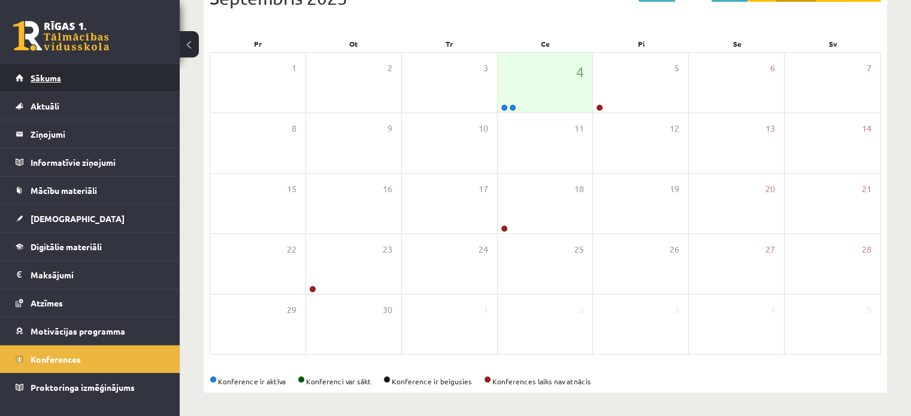
click at [57, 78] on span "Sākums" at bounding box center [46, 77] width 31 height 11
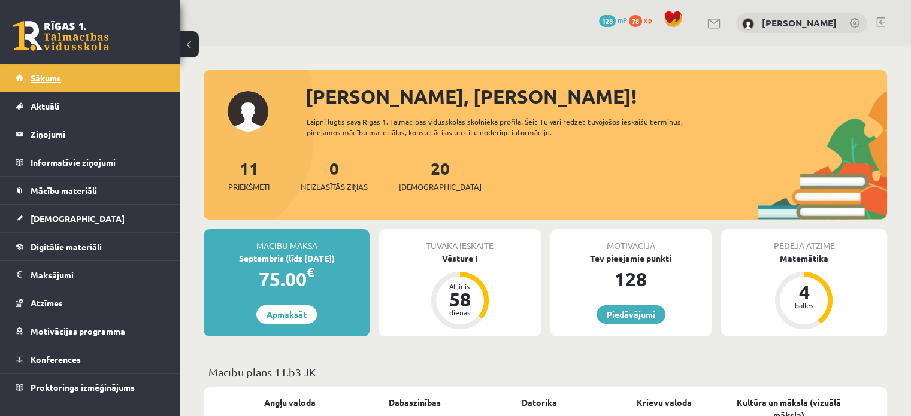
click at [95, 78] on link "Sākums" at bounding box center [90, 78] width 149 height 28
